Goal: Participate in discussion: Engage in conversation with other users on a specific topic

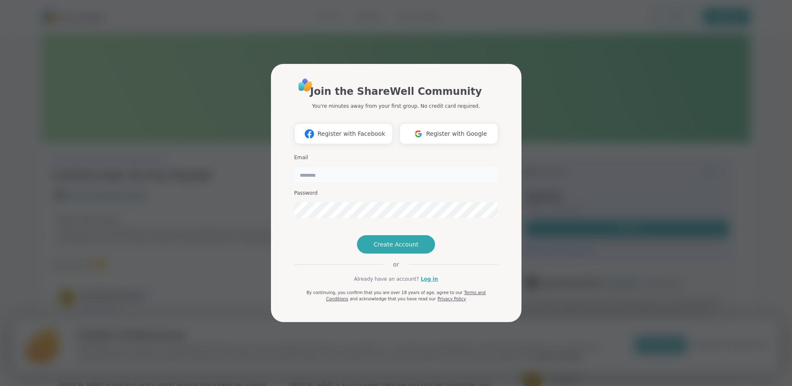
click at [321, 166] on input "email" at bounding box center [396, 174] width 204 height 17
type input "**********"
click at [387, 248] on span "Create Account" at bounding box center [396, 244] width 45 height 8
click at [365, 253] on button "Create Account" at bounding box center [396, 244] width 79 height 18
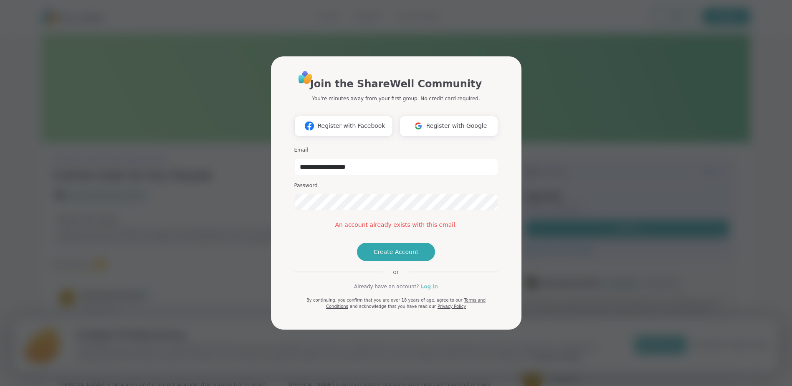
click at [422, 290] on link "Log in" at bounding box center [429, 287] width 17 height 8
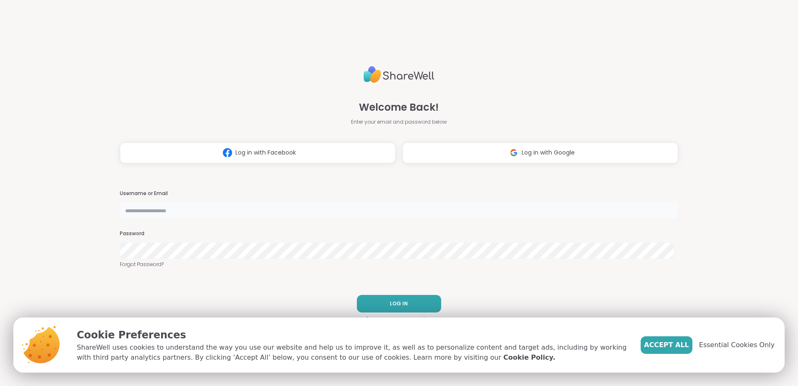
type input "**********"
click at [394, 305] on span "LOG IN" at bounding box center [399, 304] width 18 height 8
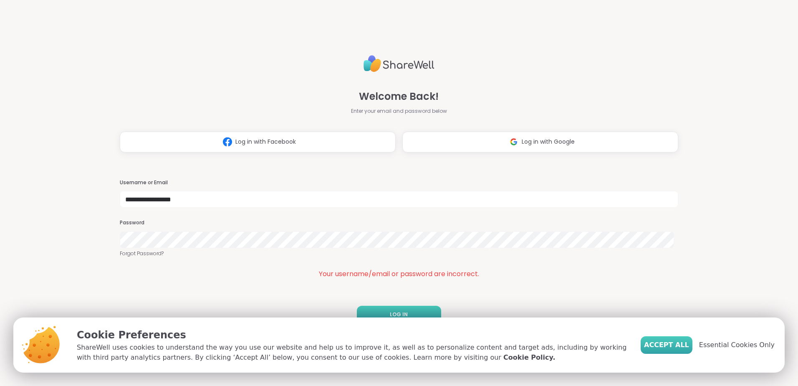
click at [663, 347] on span "Accept All" at bounding box center [666, 345] width 45 height 10
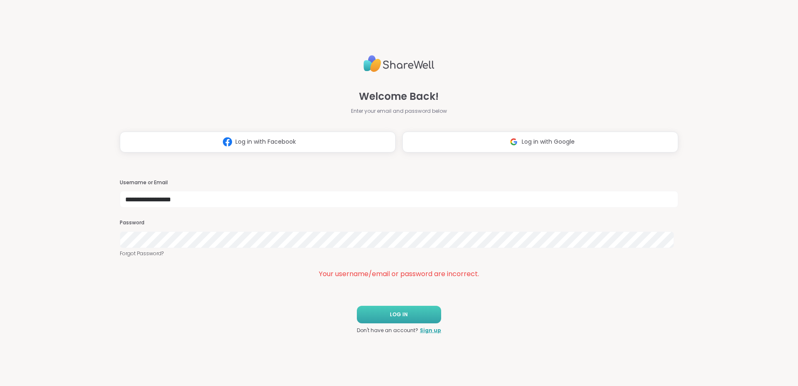
click at [409, 319] on button "LOG IN" at bounding box center [399, 315] width 84 height 18
click at [390, 311] on span "LOG IN" at bounding box center [399, 315] width 18 height 8
click at [391, 276] on div "Your username/email or password are incorrect." at bounding box center [399, 274] width 559 height 10
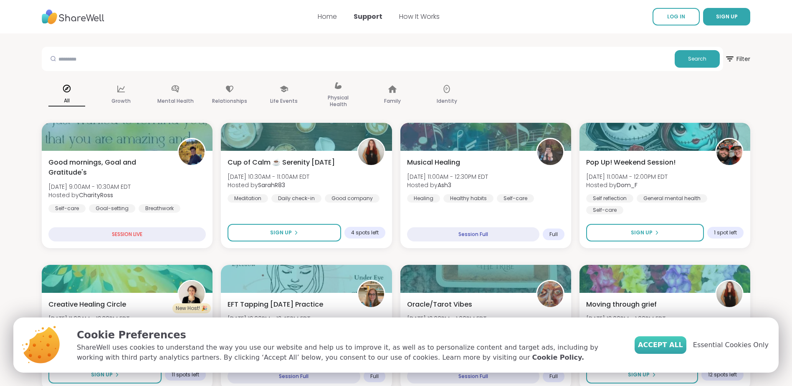
click at [676, 346] on span "Accept All" at bounding box center [660, 345] width 45 height 10
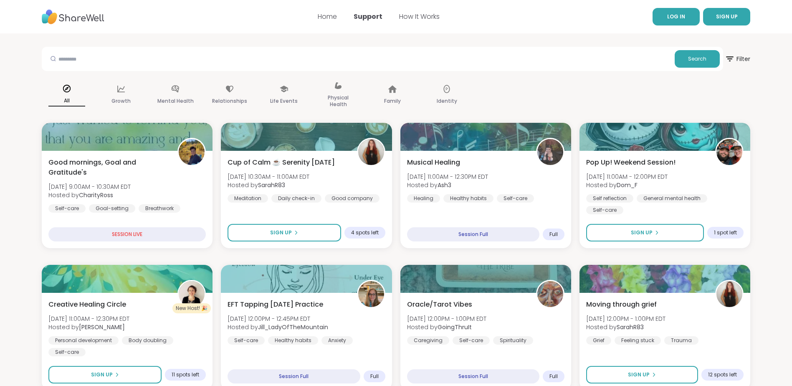
click at [682, 15] on span "LOG IN" at bounding box center [676, 16] width 18 height 7
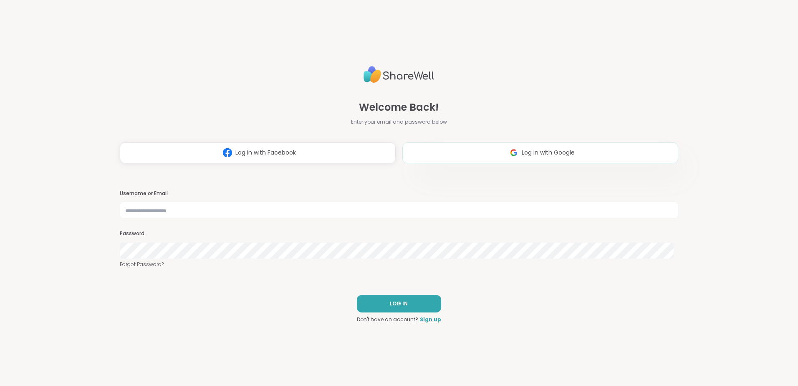
click at [454, 151] on button "Log in with Google" at bounding box center [541, 152] width 276 height 21
click at [148, 213] on input "text" at bounding box center [399, 210] width 559 height 17
type input "**********"
click at [390, 310] on button "LOG IN" at bounding box center [399, 304] width 84 height 18
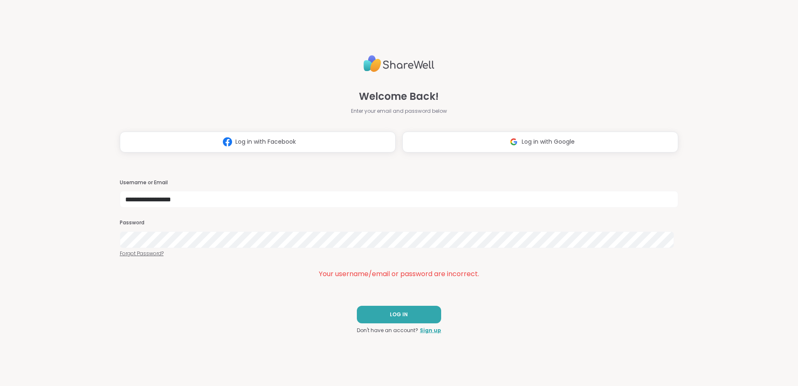
click at [143, 254] on link "Forgot Password?" at bounding box center [399, 254] width 559 height 8
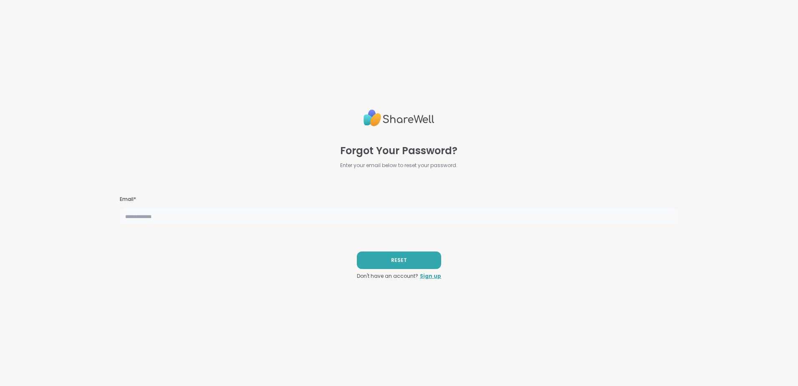
click at [163, 217] on input "text" at bounding box center [399, 216] width 559 height 17
type input "**********"
click at [385, 259] on button "RESET" at bounding box center [399, 260] width 84 height 18
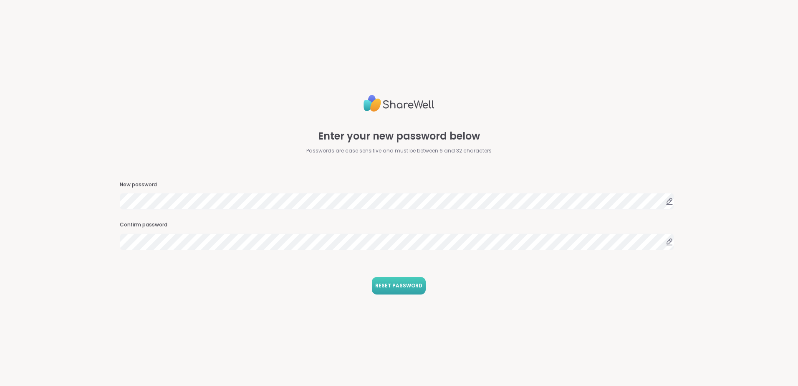
click at [401, 291] on button "RESET PASSWORD" at bounding box center [399, 286] width 54 height 18
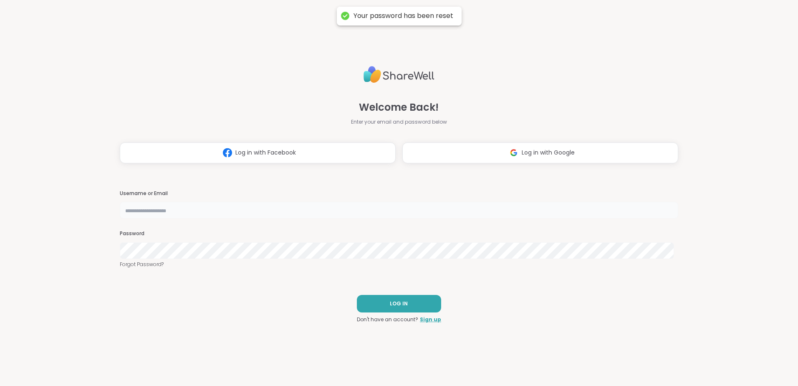
type input "**********"
click at [395, 308] on button "LOG IN" at bounding box center [399, 304] width 84 height 18
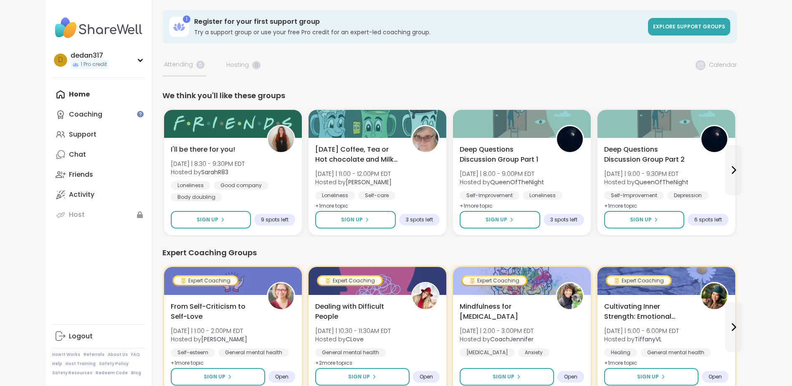
click at [81, 94] on div "Home Coaching Support Chat Friends Activity Host" at bounding box center [98, 154] width 93 height 140
click at [78, 114] on div "Coaching" at bounding box center [85, 114] width 33 height 9
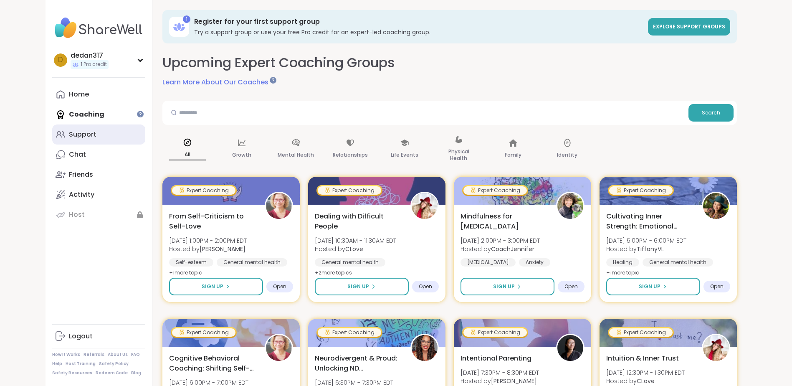
click at [79, 137] on div "Support" at bounding box center [83, 134] width 28 height 9
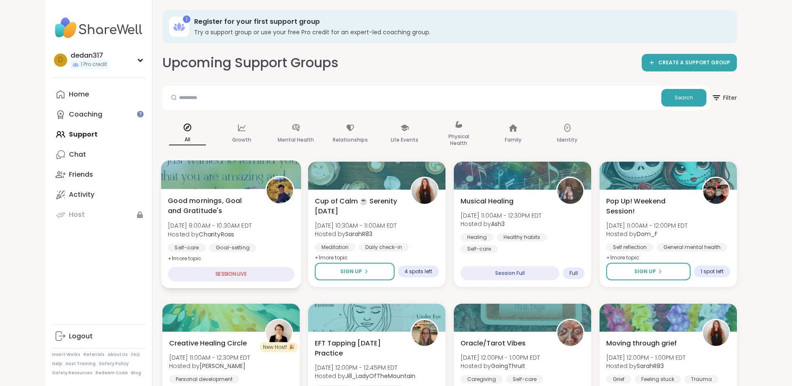
click at [231, 275] on div "SESSION LIVE" at bounding box center [231, 274] width 127 height 15
click at [230, 272] on div "SESSION LIVE" at bounding box center [231, 274] width 127 height 15
click at [199, 205] on span "Good mornings, Goal and Gratitude's" at bounding box center [212, 205] width 88 height 20
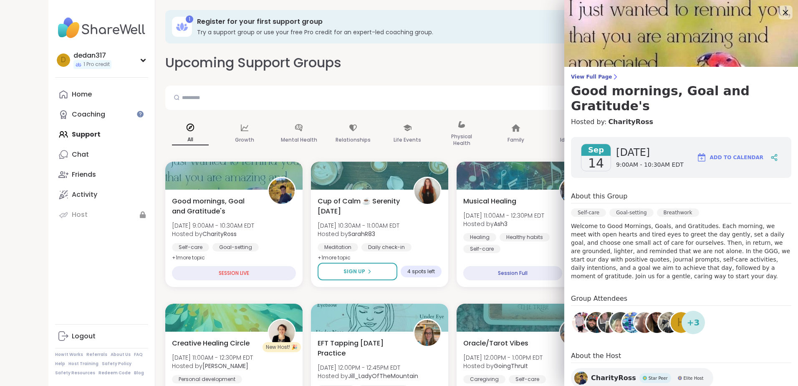
click at [780, 13] on icon at bounding box center [785, 12] width 10 height 10
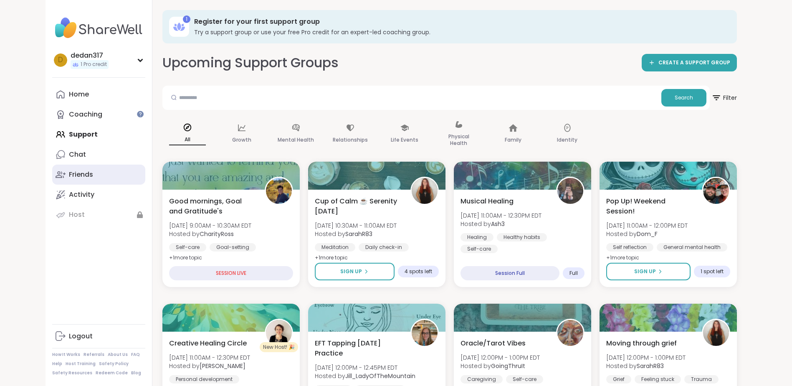
click at [81, 171] on div "Friends" at bounding box center [81, 174] width 24 height 9
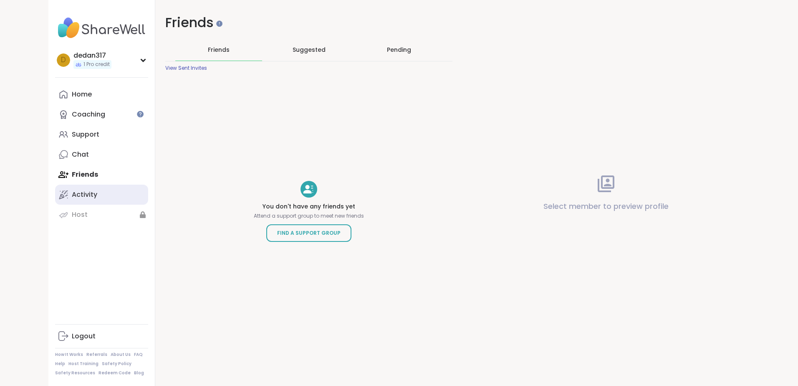
click at [76, 193] on div "Activity" at bounding box center [84, 194] width 25 height 9
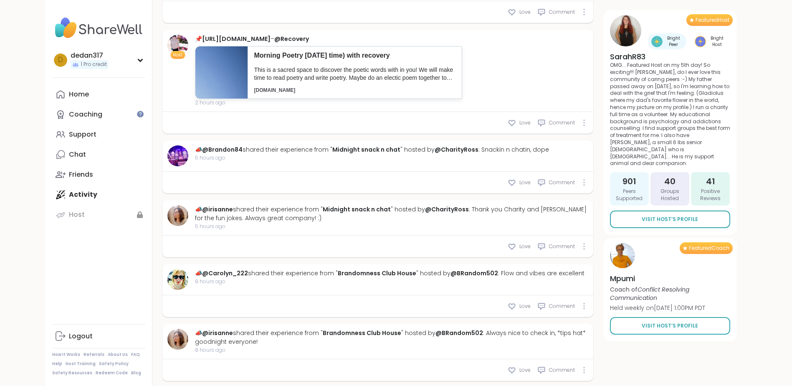
scroll to position [1029, 0]
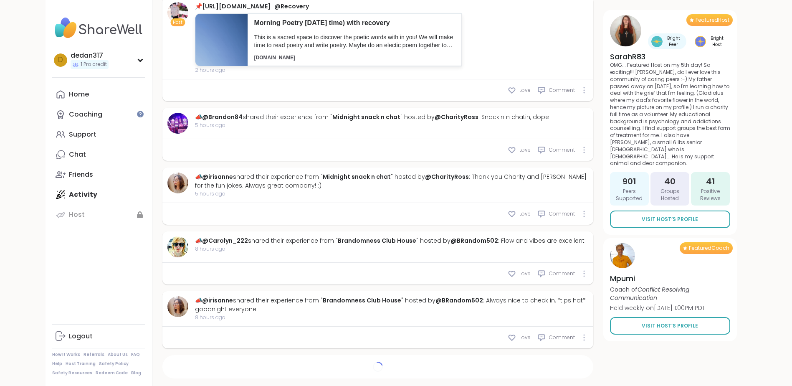
type textarea "*"
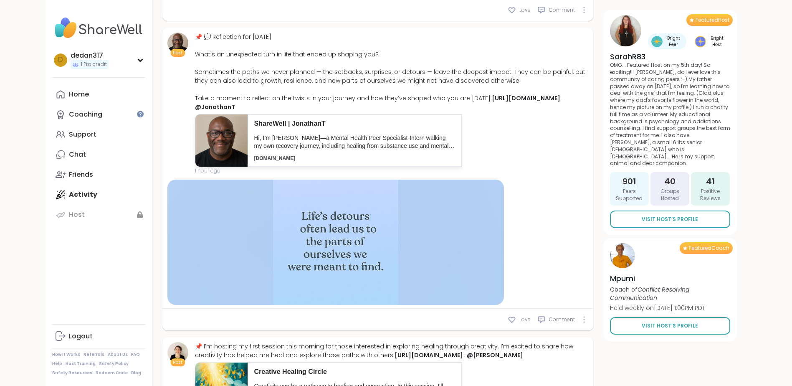
scroll to position [361, 0]
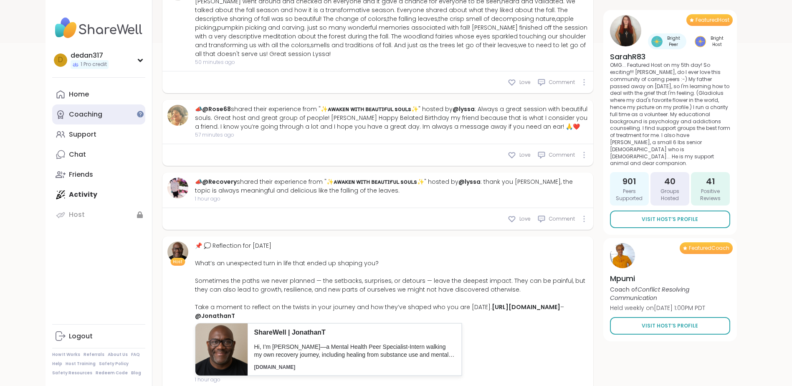
click at [83, 114] on div "Coaching" at bounding box center [85, 114] width 33 height 9
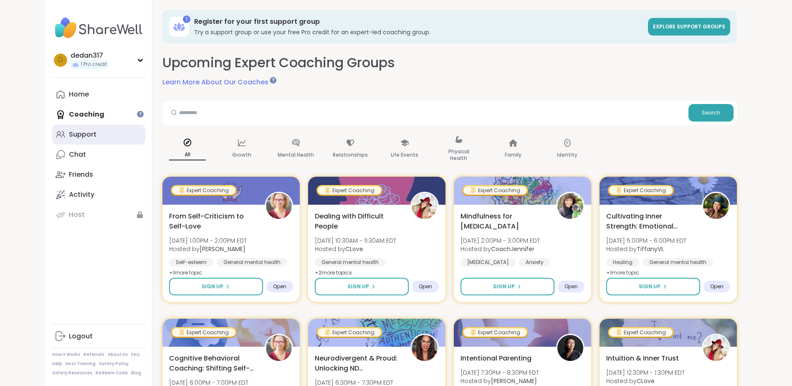
click at [77, 132] on div "Support" at bounding box center [83, 134] width 28 height 9
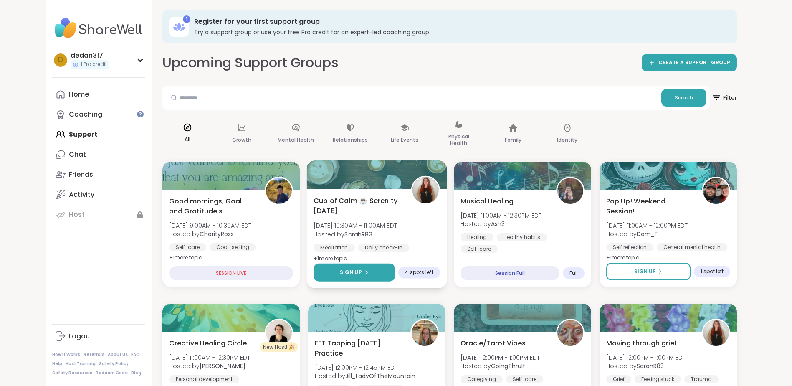
click at [364, 273] on icon at bounding box center [365, 272] width 5 height 5
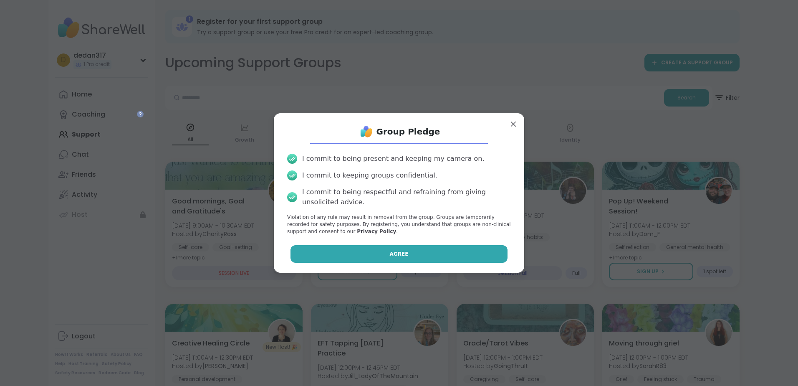
click at [364, 256] on button "Agree" at bounding box center [400, 254] width 218 height 18
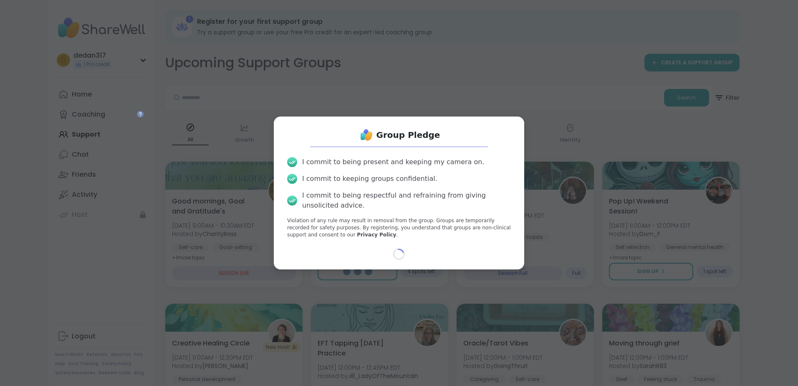
select select "**"
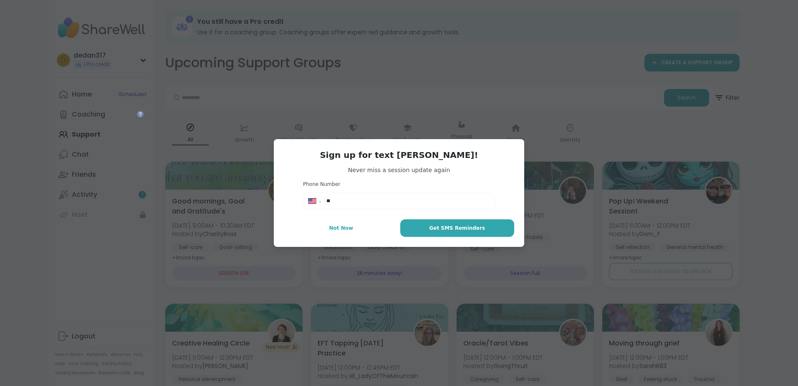
click at [345, 200] on input "**" at bounding box center [408, 201] width 163 height 8
type input "**********"
click at [419, 230] on button "Get SMS Reminders" at bounding box center [457, 228] width 114 height 18
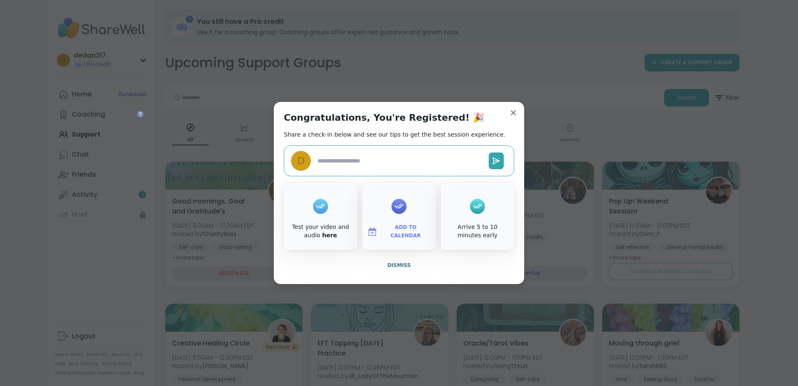
click at [314, 210] on icon at bounding box center [320, 206] width 13 height 13
click at [316, 206] on icon at bounding box center [320, 206] width 9 height 5
click at [316, 205] on icon at bounding box center [320, 206] width 13 height 13
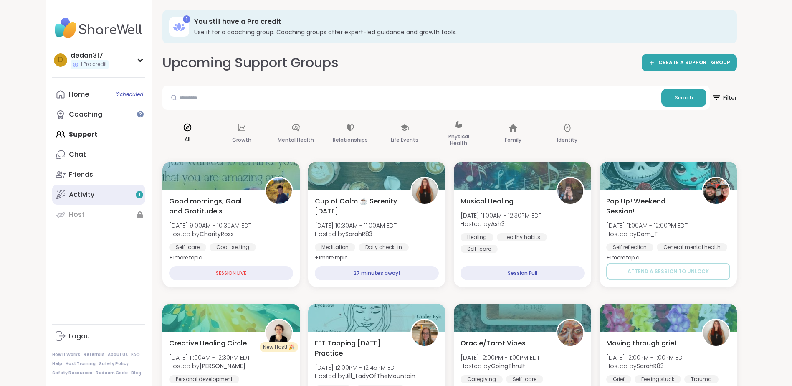
click at [85, 199] on div "Activity 1" at bounding box center [81, 194] width 25 height 9
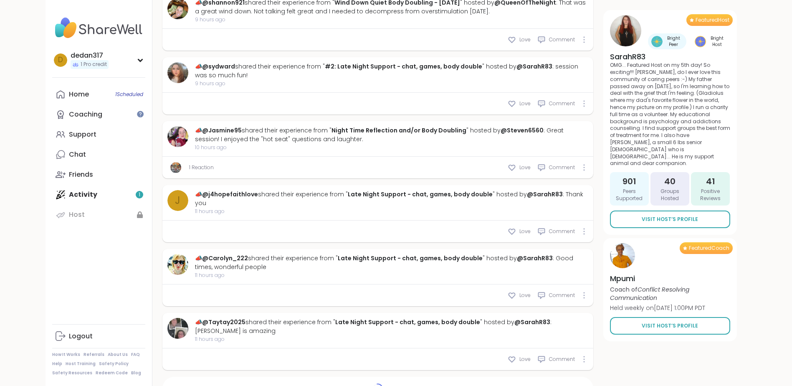
scroll to position [1721, 0]
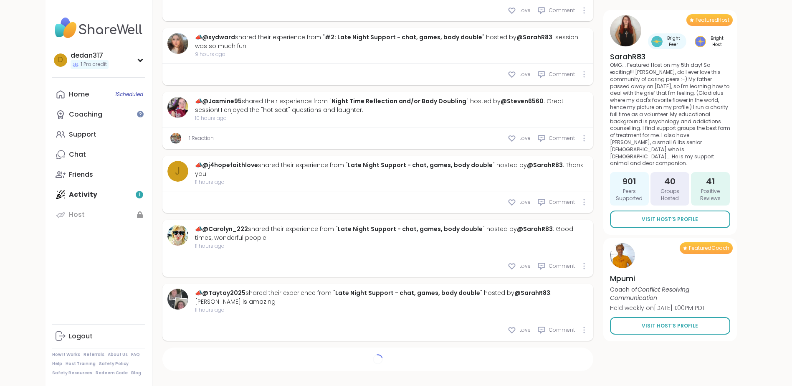
type textarea "*"
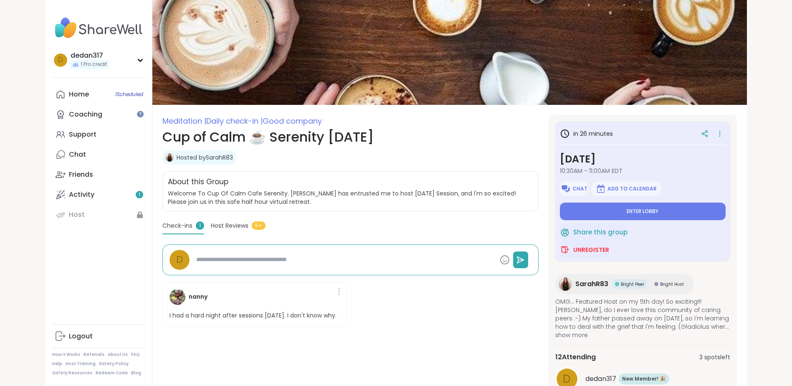
scroll to position [213, 0]
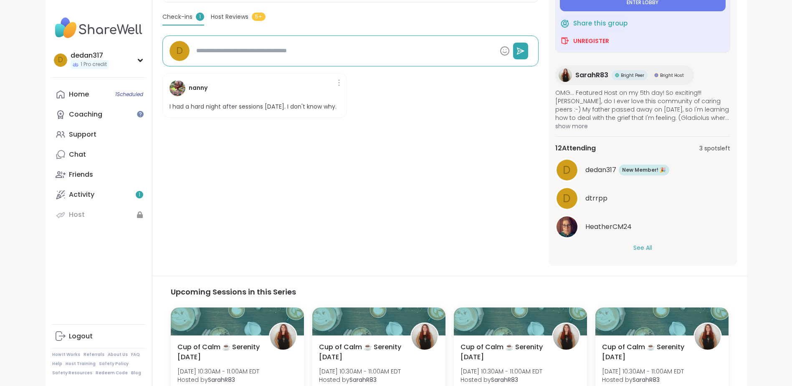
click at [643, 248] on button "See All" at bounding box center [642, 247] width 19 height 9
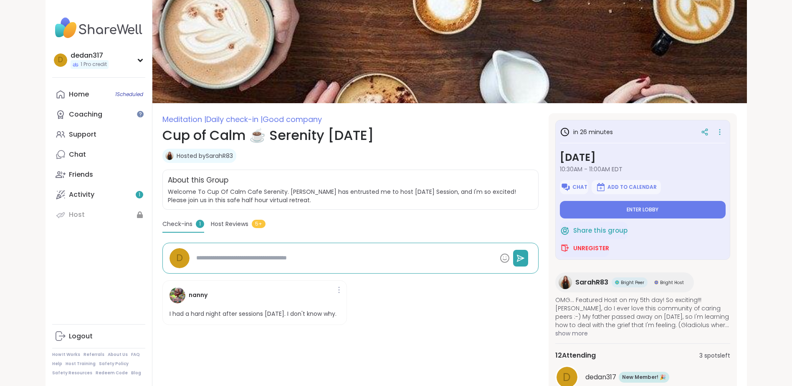
scroll to position [0, 0]
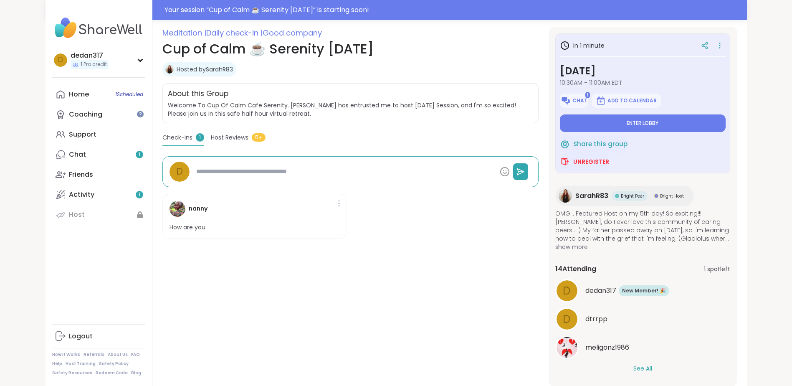
scroll to position [125, 0]
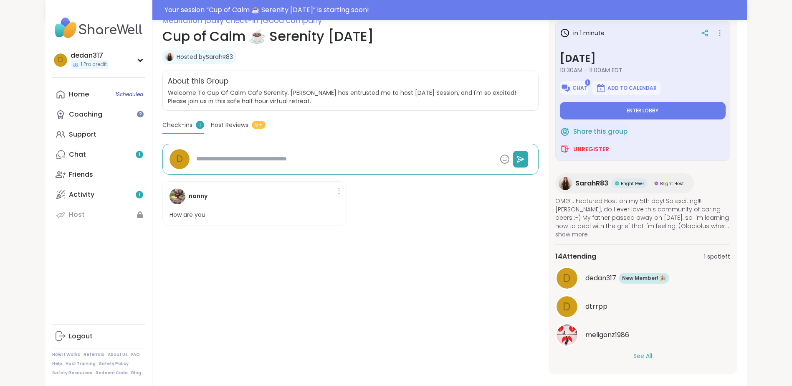
click at [217, 162] on textarea at bounding box center [345, 158] width 304 height 15
type textarea "*"
type textarea "**"
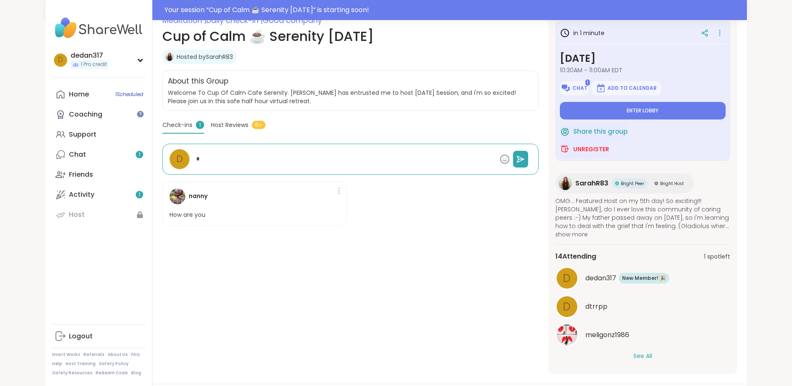
type textarea "*"
type textarea "***"
type textarea "*"
type textarea "***"
type textarea "*"
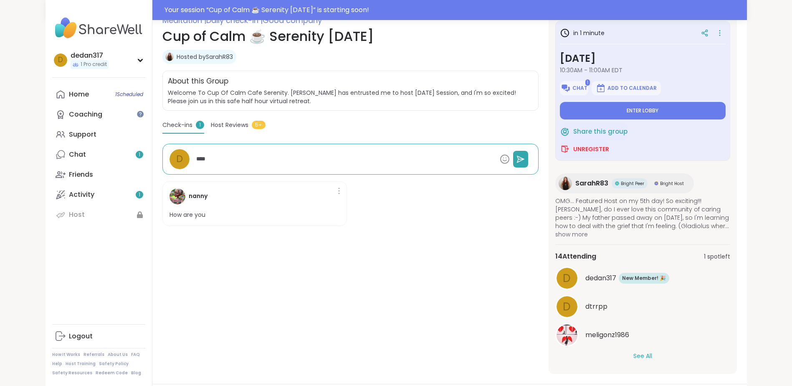
type textarea "*****"
type textarea "*"
type textarea "******"
type textarea "*"
type textarea "******"
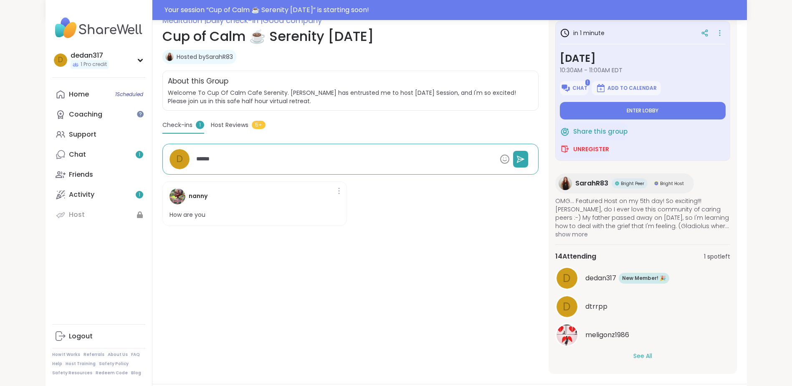
type textarea "*"
type textarea "********"
type textarea "*"
type textarea "*********"
type textarea "*"
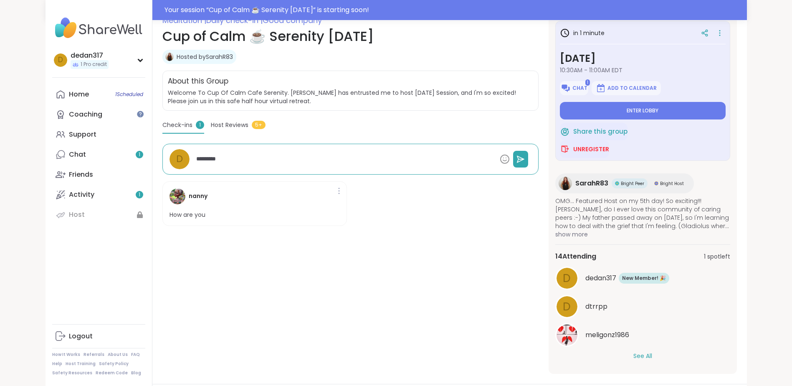
type textarea "**********"
type textarea "*"
type textarea "**********"
type textarea "*"
type textarea "**********"
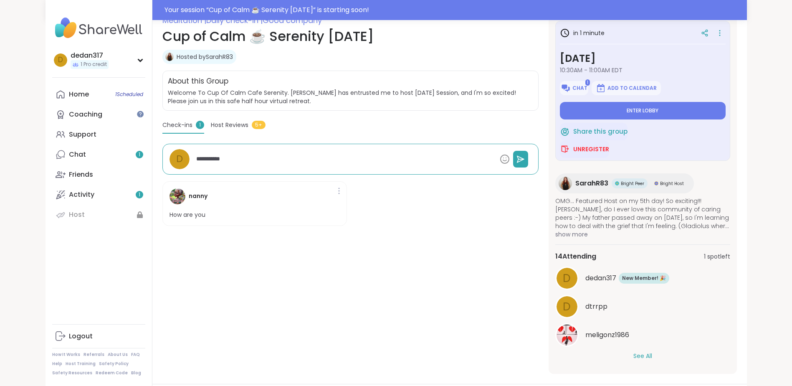
type textarea "*"
type textarea "**********"
type textarea "*"
type textarea "**********"
type textarea "*"
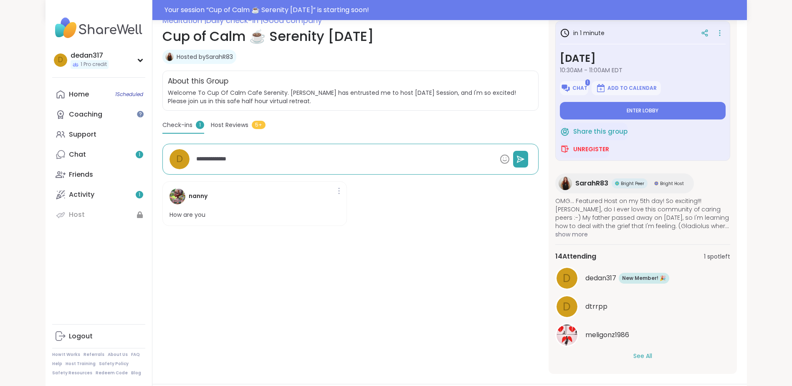
type textarea "**********"
type textarea "*"
type textarea "**********"
click at [518, 162] on icon at bounding box center [520, 159] width 7 height 6
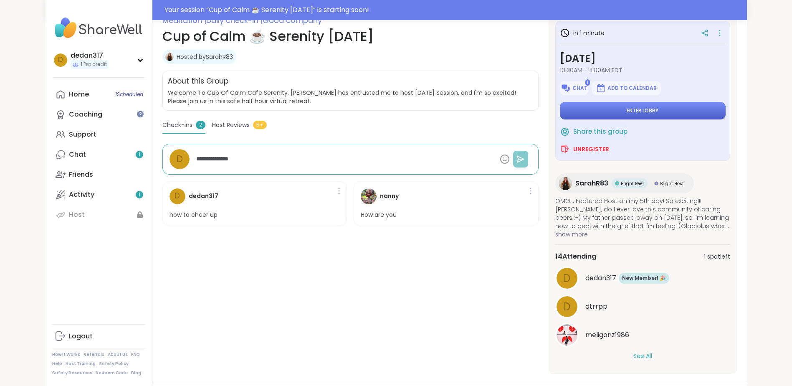
click at [631, 107] on span "Enter lobby" at bounding box center [643, 110] width 32 height 7
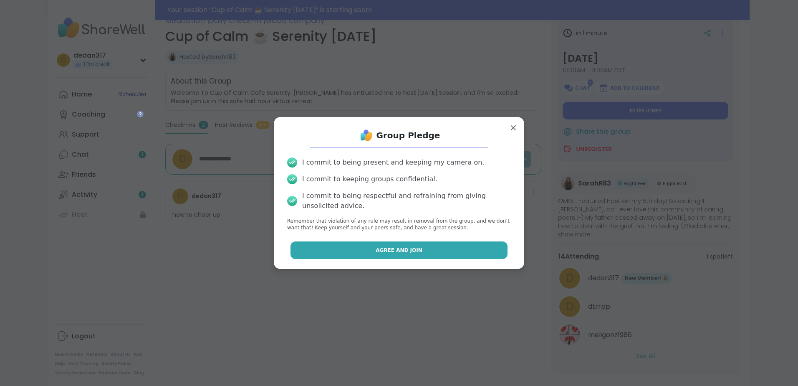
click at [382, 252] on span "Agree and Join" at bounding box center [399, 250] width 47 height 8
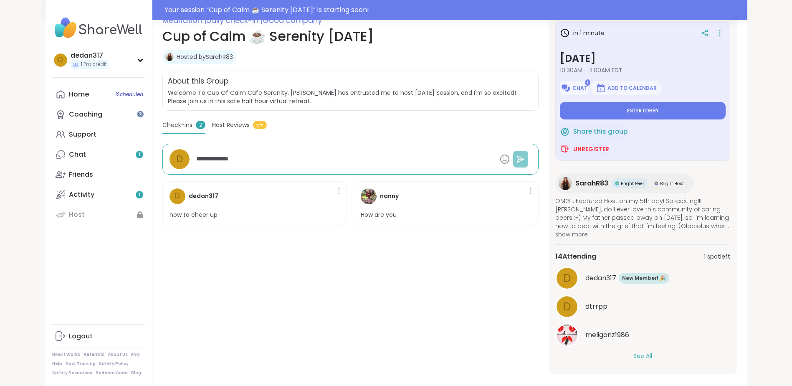
type textarea "*"
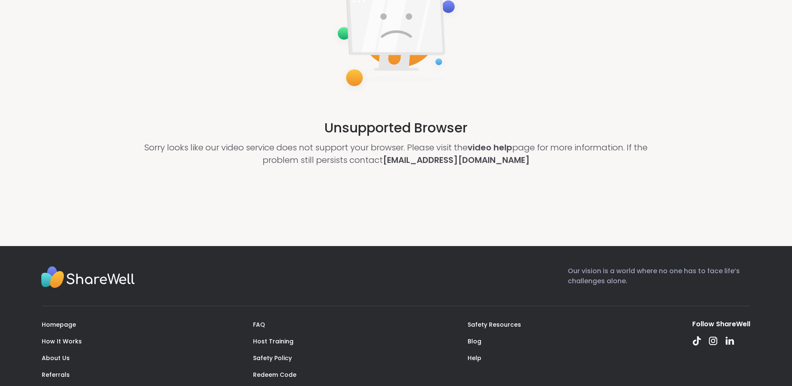
scroll to position [71, 0]
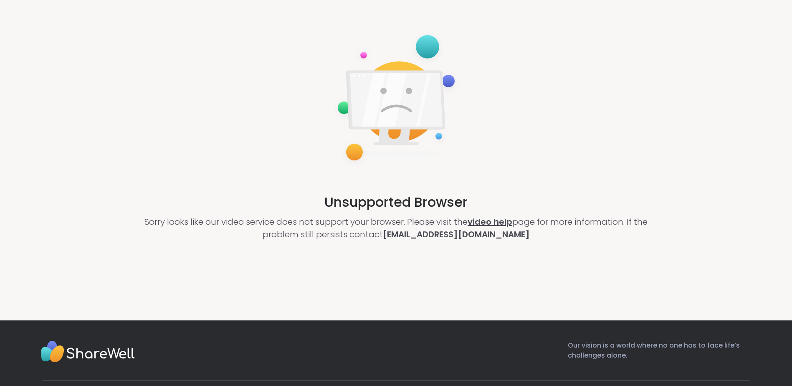
click at [481, 221] on link "video help" at bounding box center [490, 222] width 45 height 12
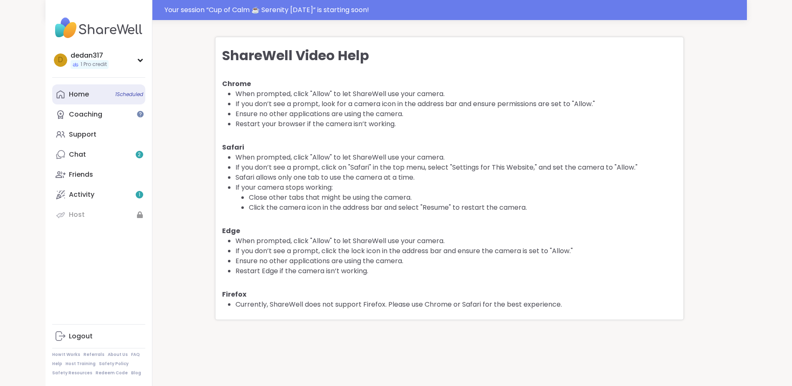
click at [84, 96] on div "Home 1 Scheduled" at bounding box center [79, 94] width 20 height 9
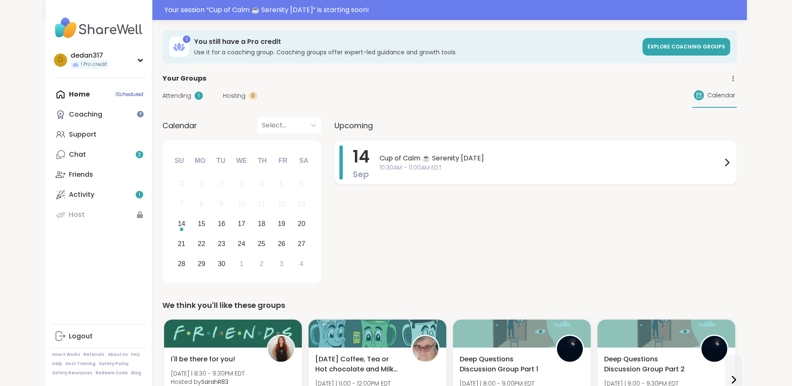
click at [725, 164] on icon at bounding box center [727, 162] width 10 height 10
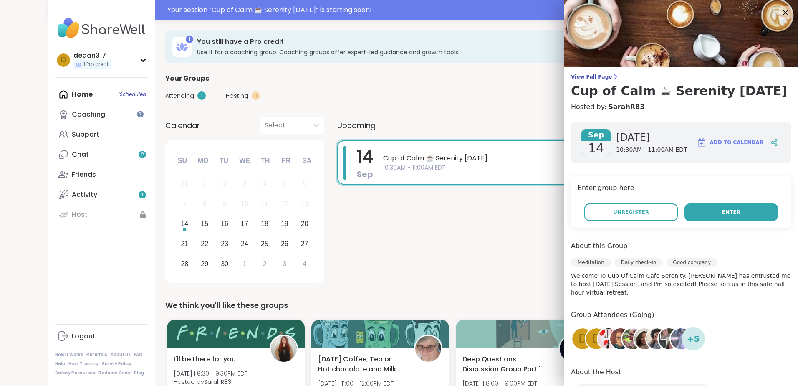
click at [722, 215] on span "Enter" at bounding box center [731, 212] width 18 height 8
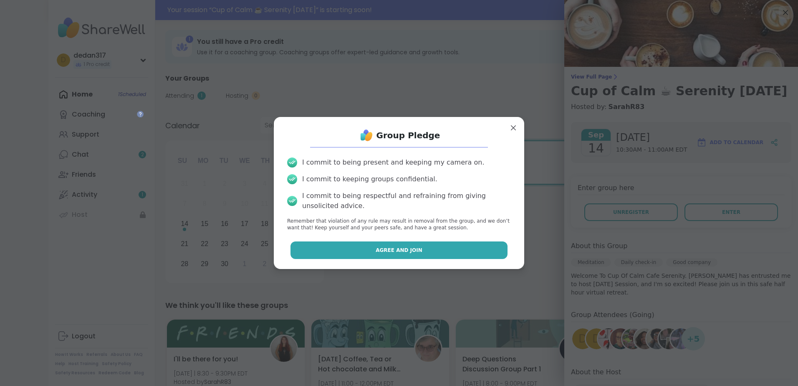
click at [425, 250] on button "Agree and Join" at bounding box center [400, 250] width 218 height 18
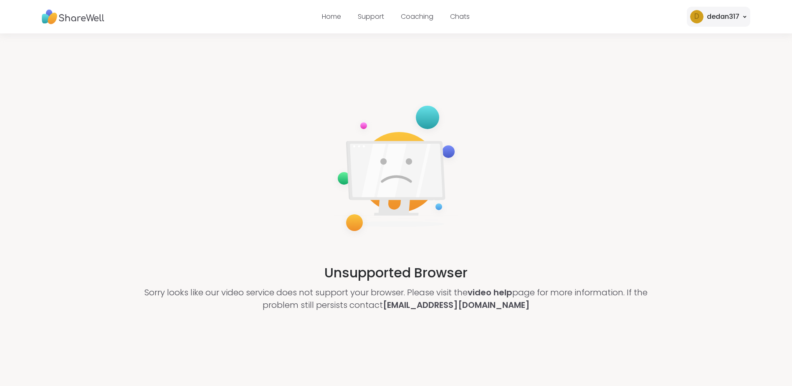
click at [743, 15] on div "d dedan317" at bounding box center [718, 17] width 63 height 20
click at [593, 147] on div "Unsupported Browser Sorry looks like our video service does not support your br…" at bounding box center [396, 205] width 792 height 344
click at [490, 292] on link "video help" at bounding box center [490, 292] width 45 height 12
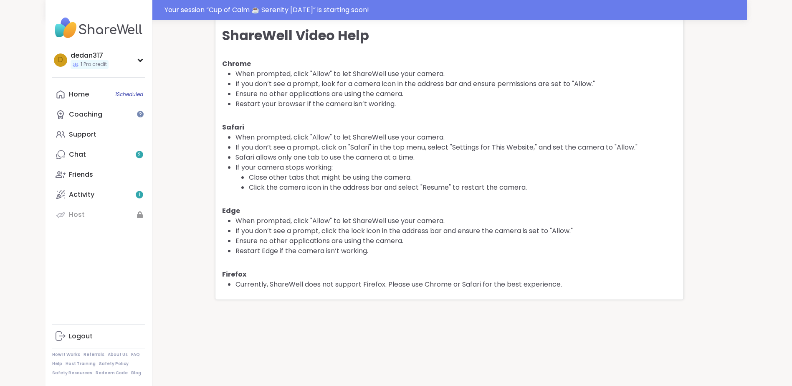
scroll to position [28, 0]
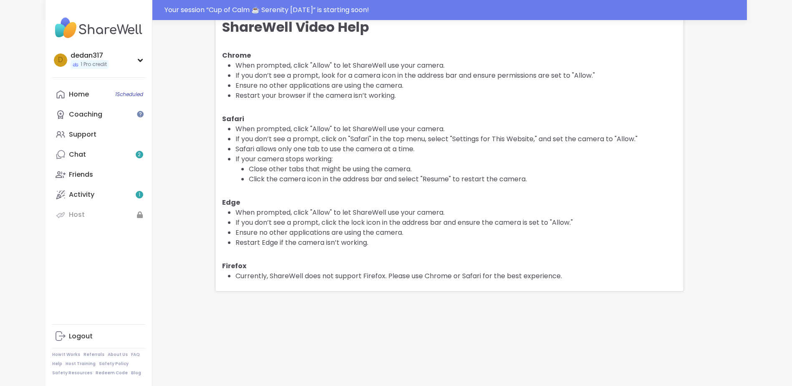
click at [237, 56] on h4 "Chrome" at bounding box center [449, 56] width 455 height 10
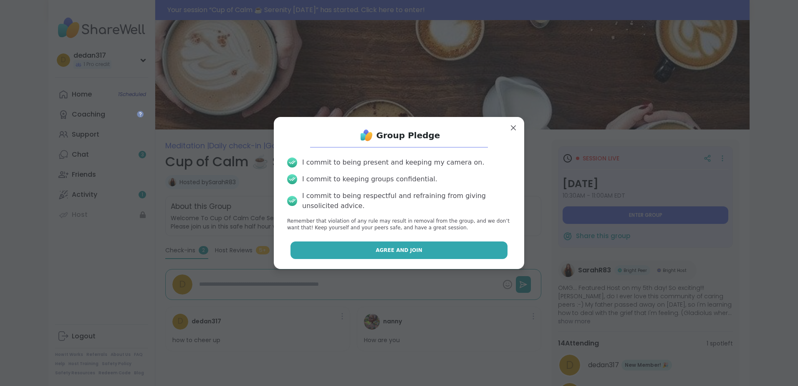
click at [398, 251] on span "Agree and Join" at bounding box center [399, 250] width 47 height 8
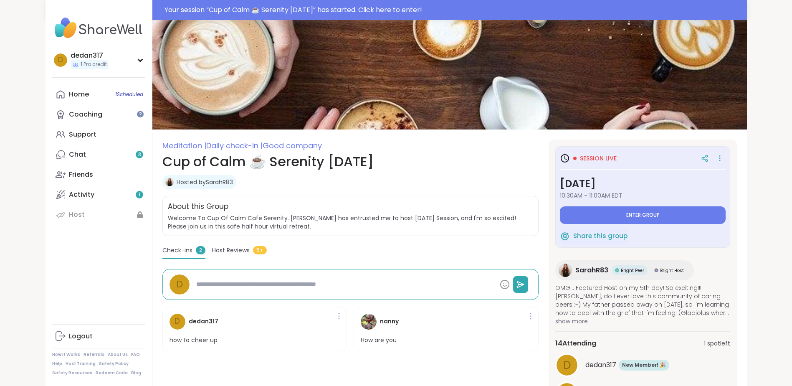
type textarea "*"
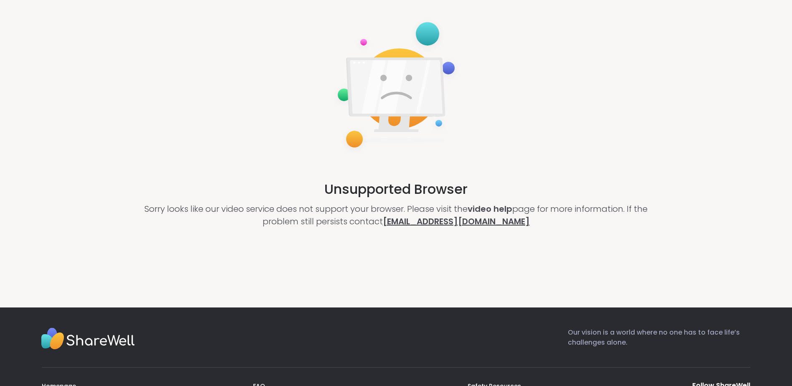
scroll to position [125, 0]
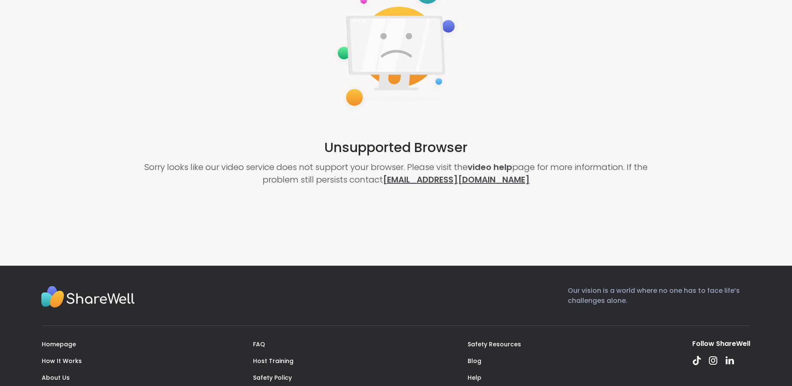
click at [454, 178] on link "[EMAIL_ADDRESS][DOMAIN_NAME]" at bounding box center [456, 180] width 147 height 12
click at [486, 165] on link "video help" at bounding box center [490, 167] width 45 height 12
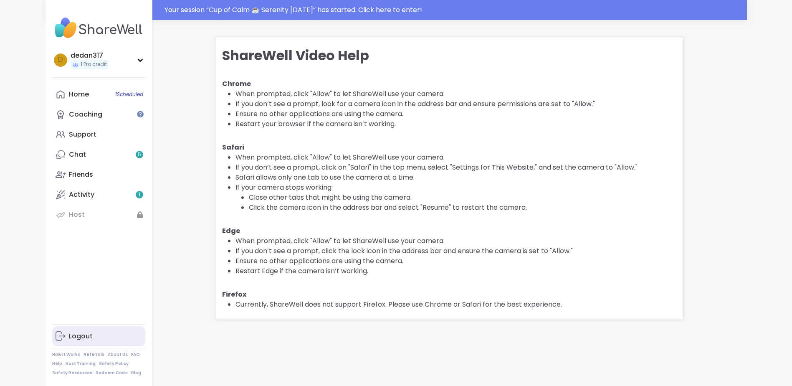
click at [85, 334] on div "Logout" at bounding box center [81, 336] width 24 height 9
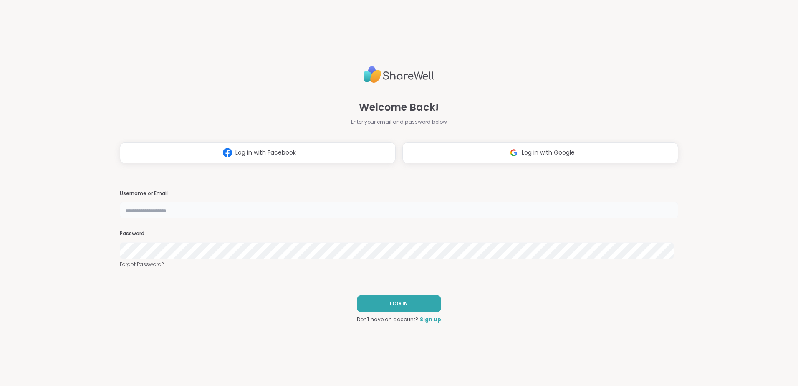
type input "**********"
click at [368, 304] on button "LOG IN" at bounding box center [399, 304] width 84 height 18
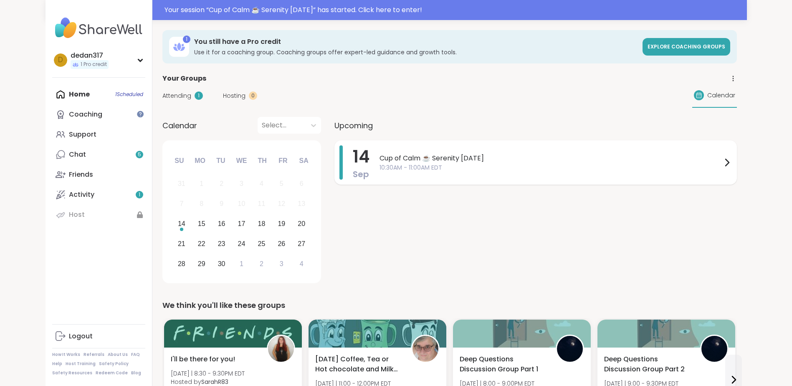
click at [435, 162] on span "Cup of Calm ☕ Serenity [DATE]" at bounding box center [551, 158] width 342 height 10
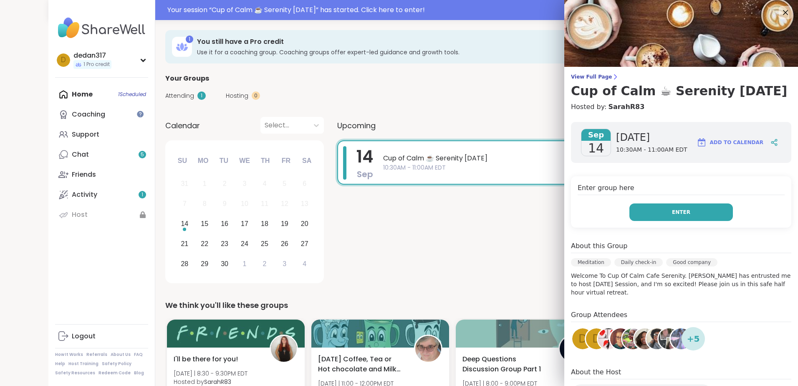
click at [649, 210] on button "Enter" at bounding box center [682, 212] width 104 height 18
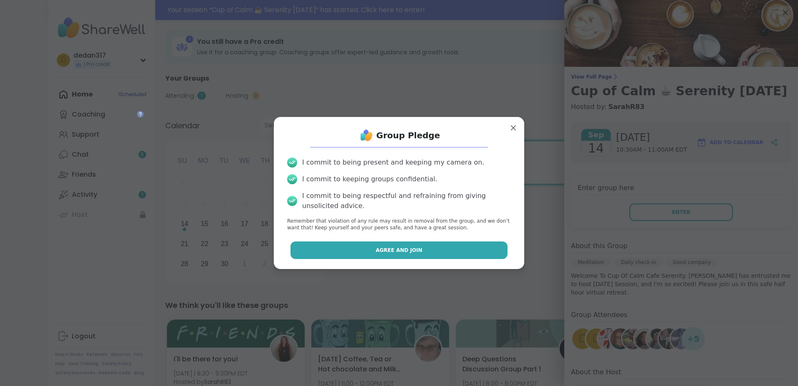
click at [408, 250] on span "Agree and Join" at bounding box center [399, 250] width 47 height 8
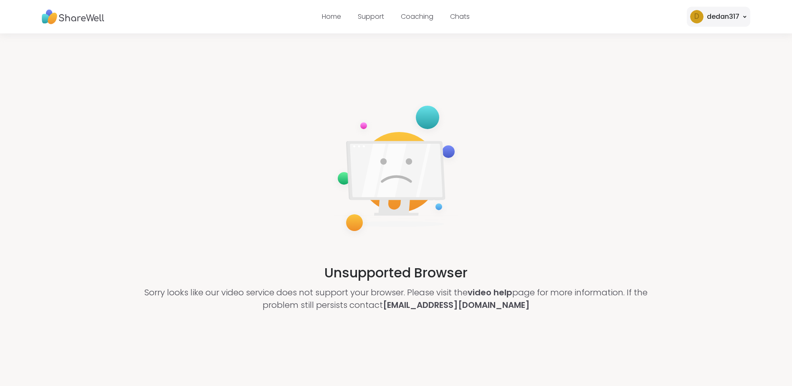
click at [742, 15] on div "d dedan317" at bounding box center [718, 17] width 63 height 20
click at [669, 73] on button "SETTINGS" at bounding box center [701, 75] width 94 height 19
select select "**"
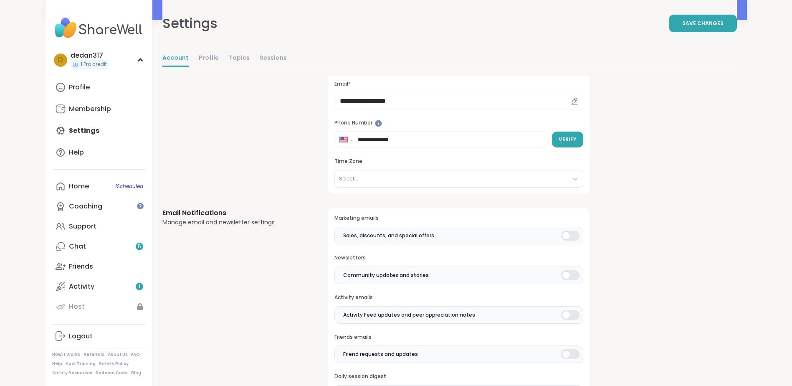
scroll to position [84, 0]
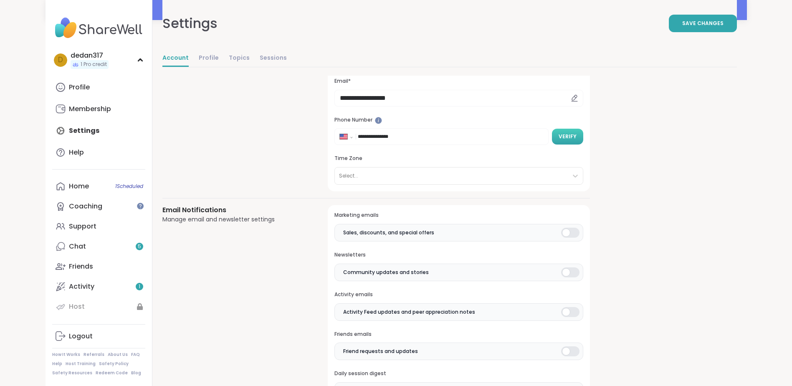
click at [569, 141] on button "Verify" at bounding box center [567, 137] width 31 height 16
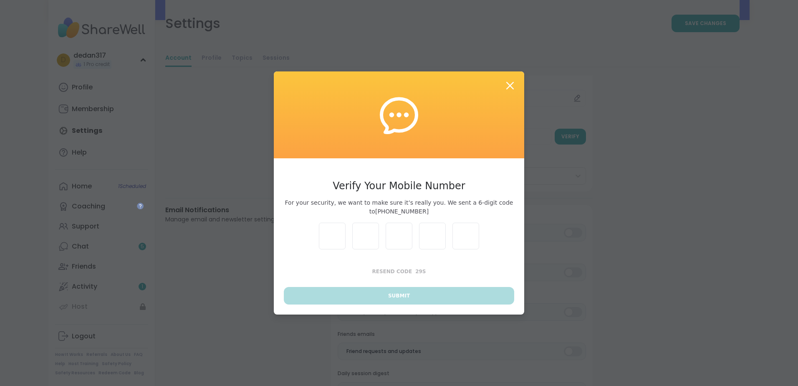
click at [335, 242] on input "text" at bounding box center [332, 236] width 27 height 27
type input "*"
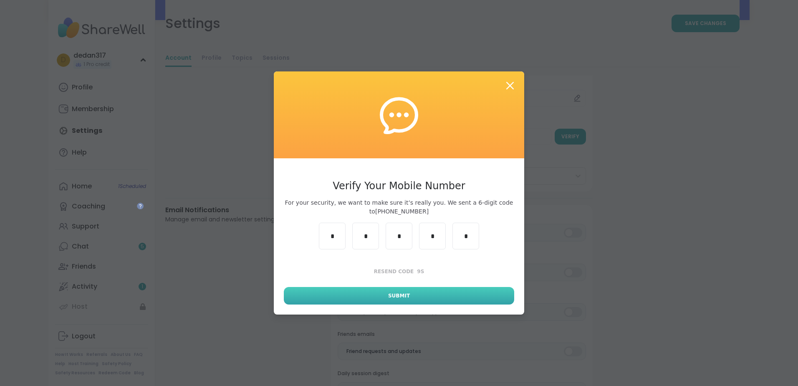
type input "*"
click at [372, 293] on button "Submit" at bounding box center [399, 296] width 231 height 18
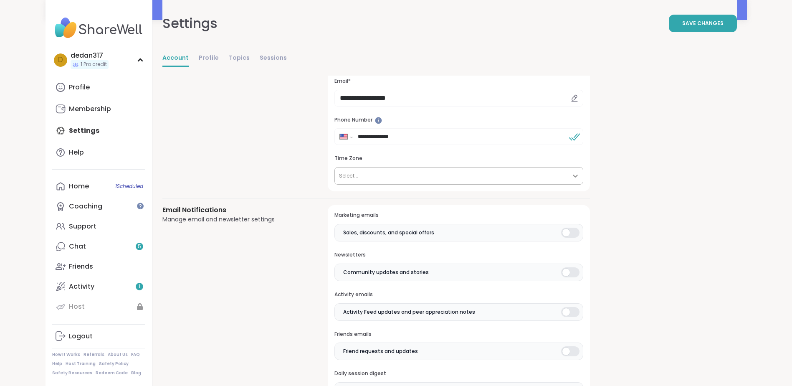
click at [574, 177] on icon at bounding box center [575, 176] width 8 height 8
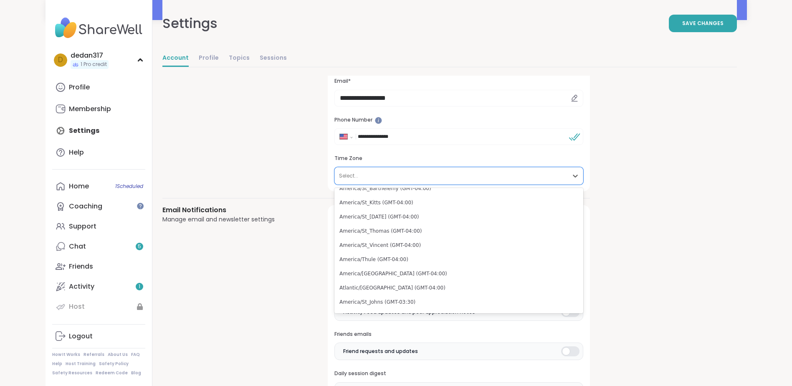
scroll to position [1963, 0]
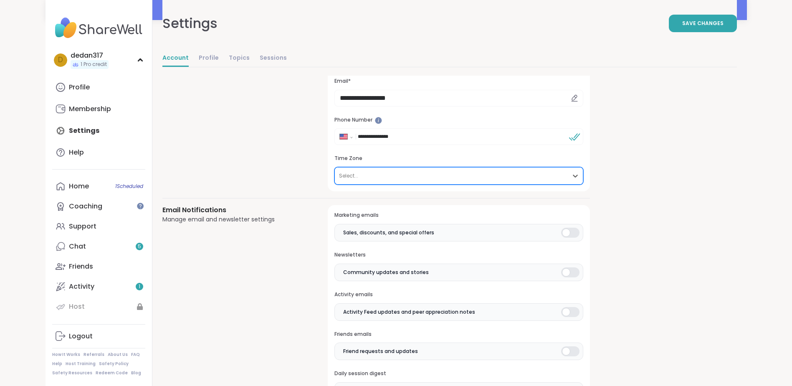
click at [364, 171] on div "Select..." at bounding box center [451, 175] width 233 height 17
click at [364, 173] on div at bounding box center [451, 175] width 224 height 9
type input "**********"
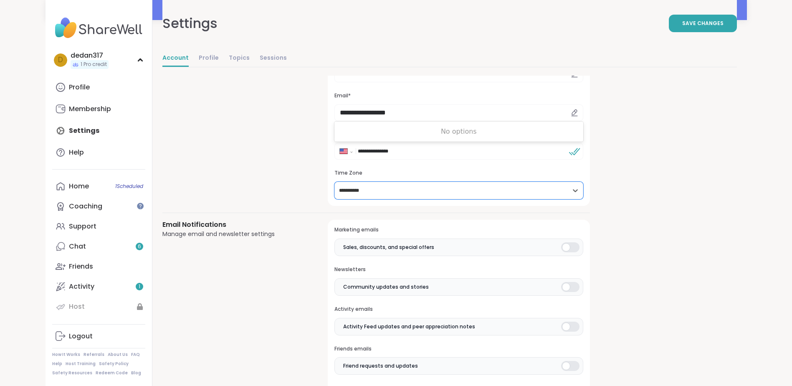
scroll to position [0, 0]
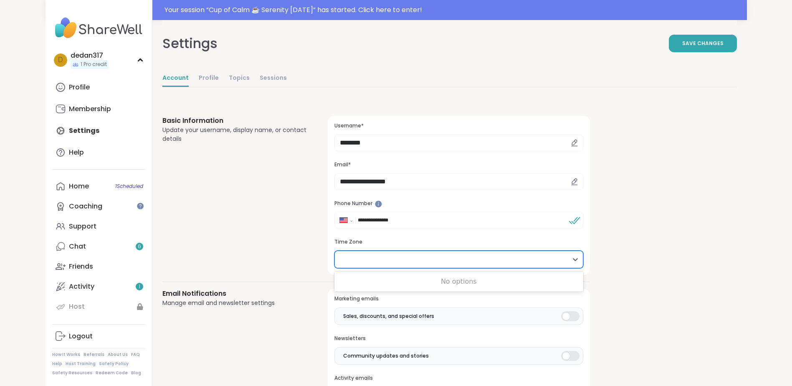
click at [471, 257] on div at bounding box center [451, 259] width 224 height 9
click at [575, 259] on icon at bounding box center [575, 259] width 8 height 8
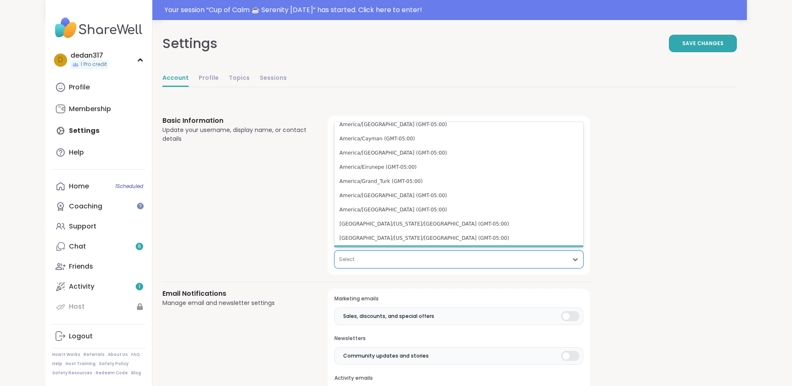
scroll to position [927, 0]
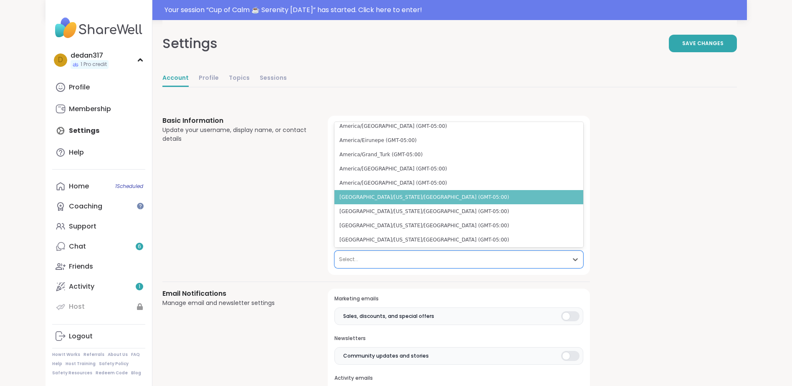
click at [407, 200] on div "[GEOGRAPHIC_DATA]/[US_STATE]/[GEOGRAPHIC_DATA] (GMT-05:00)" at bounding box center [458, 197] width 248 height 14
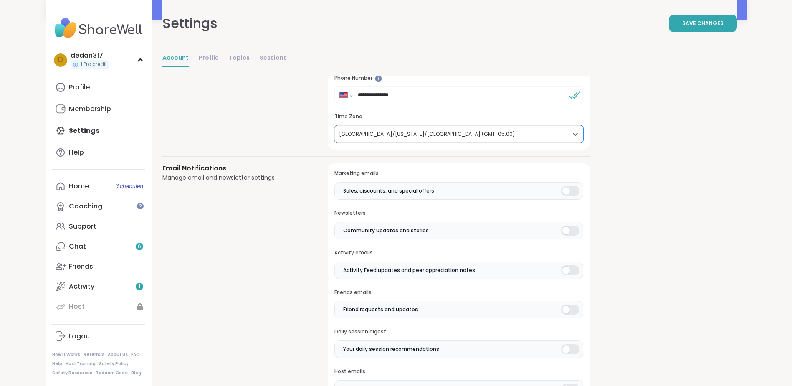
scroll to position [0, 0]
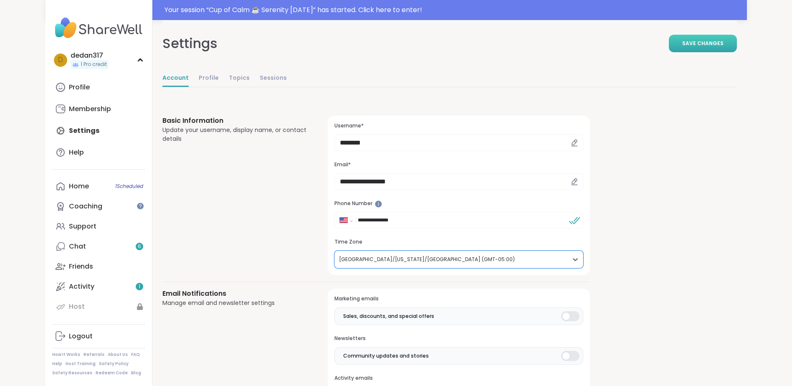
click at [709, 40] on span "Save Changes" at bounding box center [702, 44] width 41 height 8
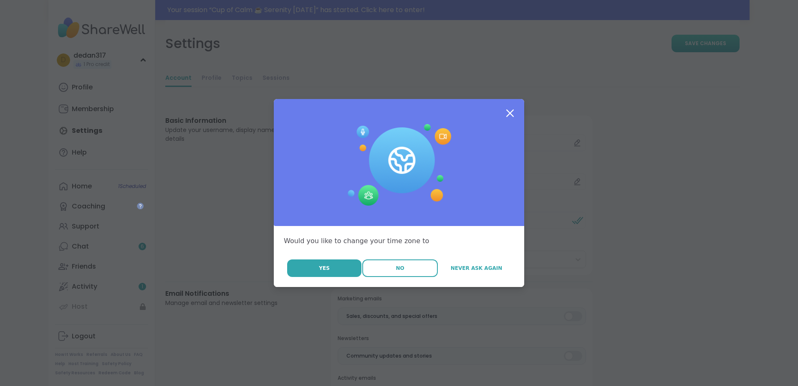
click at [401, 269] on span "No" at bounding box center [400, 268] width 8 height 8
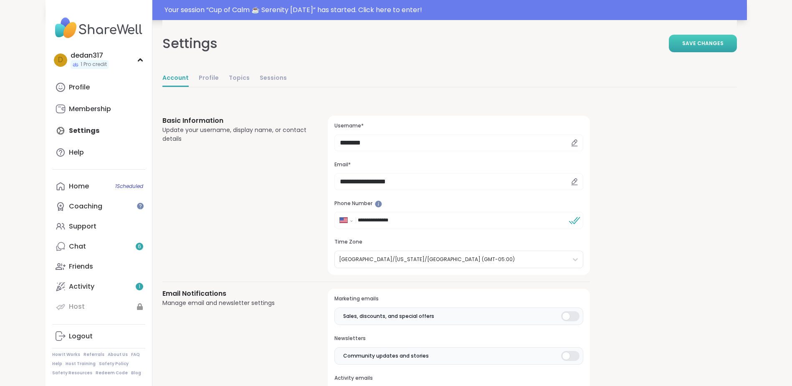
click at [401, 11] on div "Your session “ Cup of Calm ☕ Serenity [DATE] ” has started. Click here to enter!" at bounding box center [454, 10] width 578 height 10
